Goal: Information Seeking & Learning: Learn about a topic

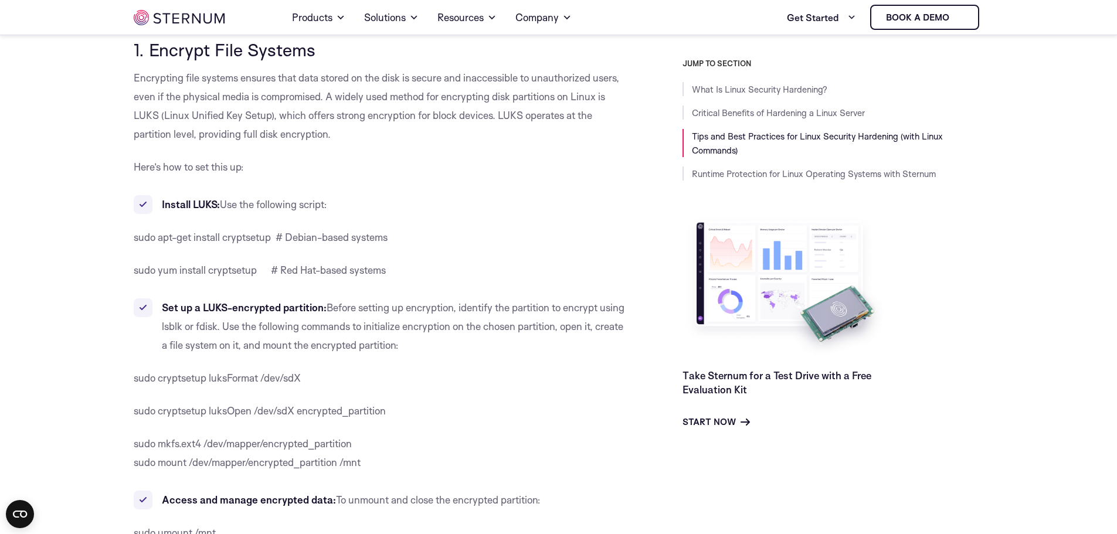
scroll to position [930, 0]
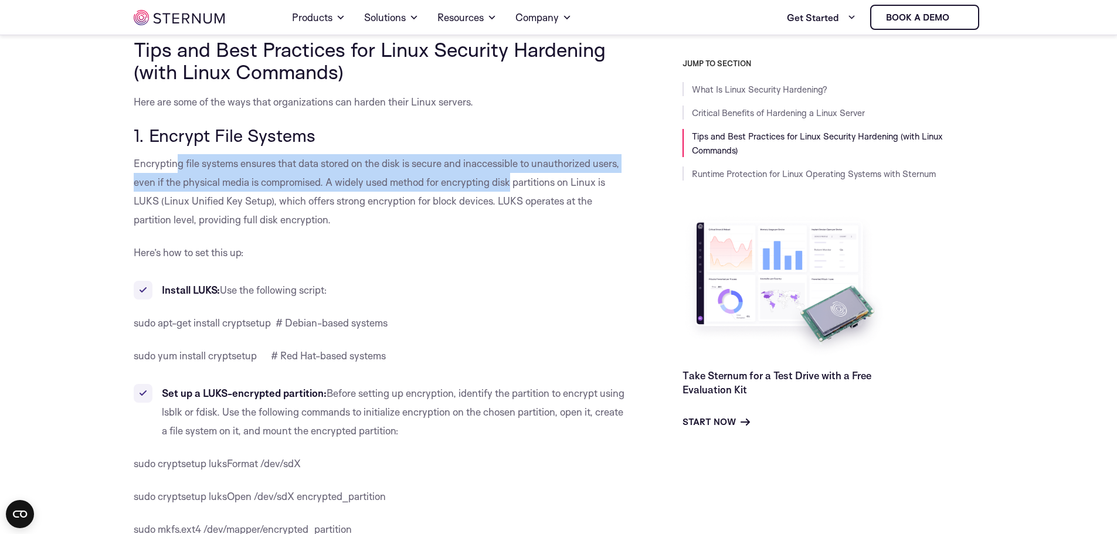
drag, startPoint x: 175, startPoint y: 163, endPoint x: 512, endPoint y: 204, distance: 339.5
click at [512, 193] on p "Encrypting file systems ensures that data stored on the disk is secure and inac…" at bounding box center [382, 191] width 496 height 75
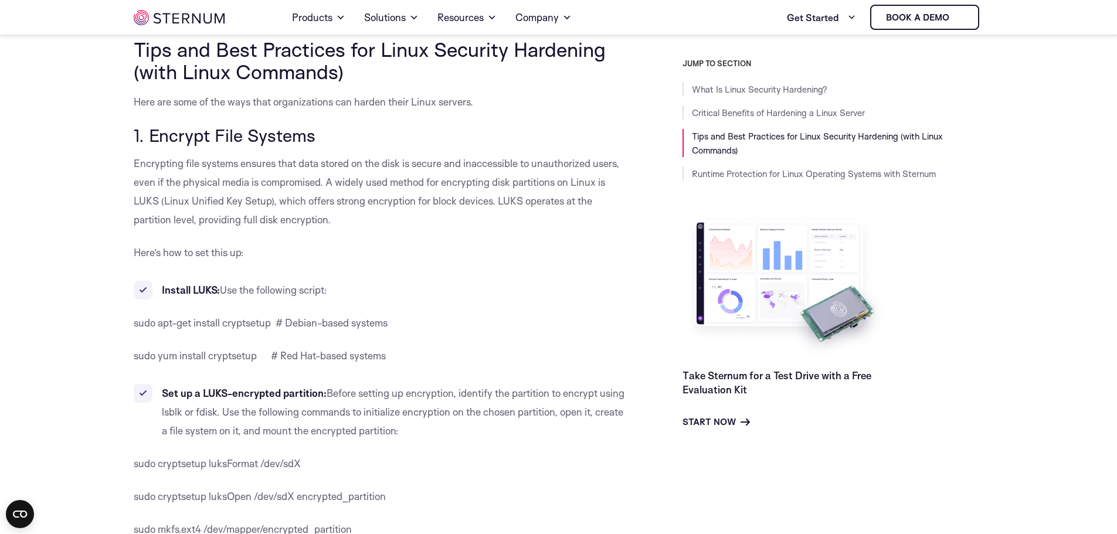
click at [492, 229] on p "Encrypting file systems ensures that data stored on the disk is secure and inac…" at bounding box center [382, 191] width 496 height 75
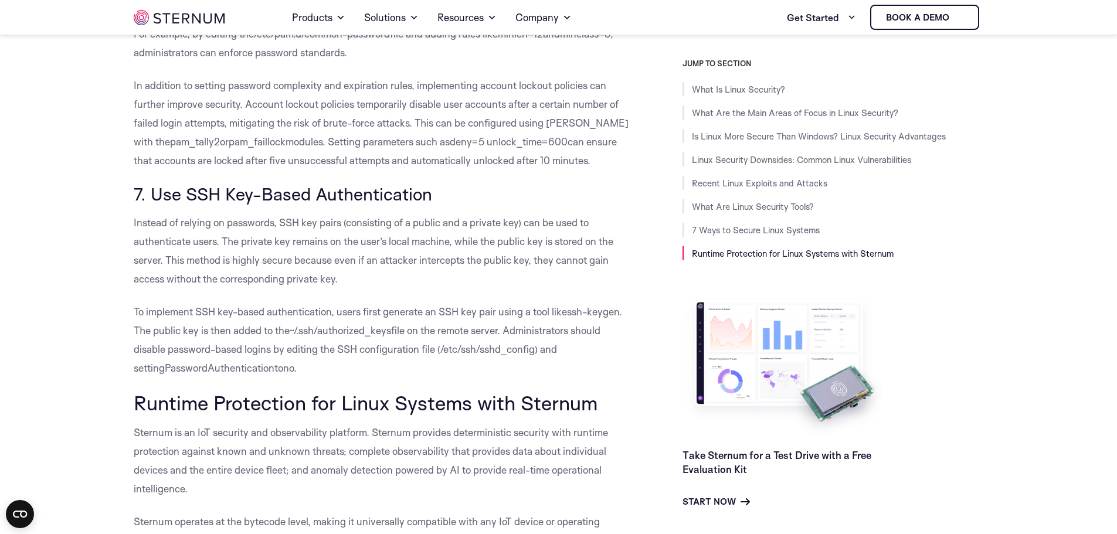
scroll to position [6318, 0]
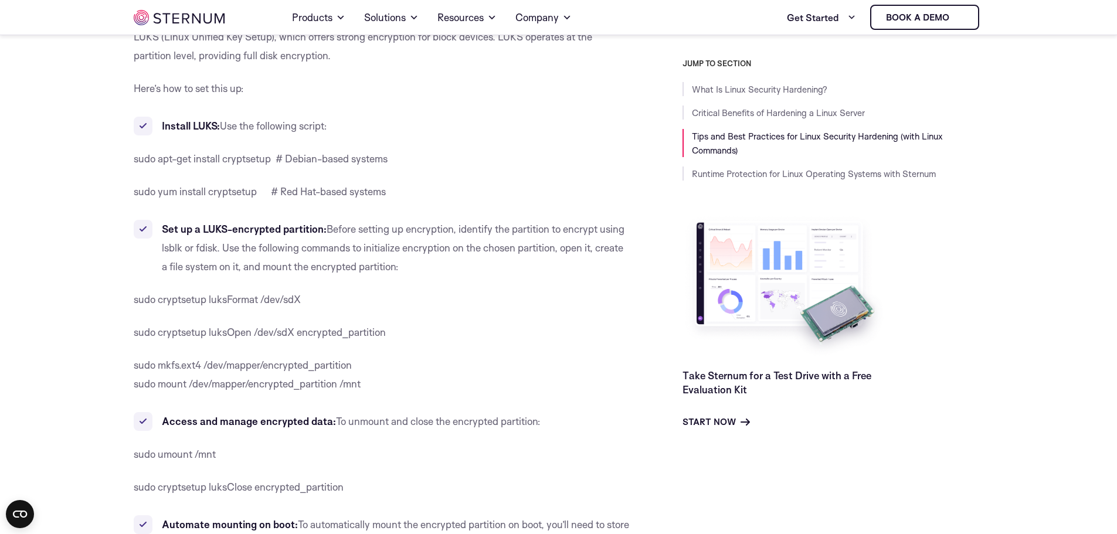
scroll to position [930, 0]
